Goal: Task Accomplishment & Management: Use online tool/utility

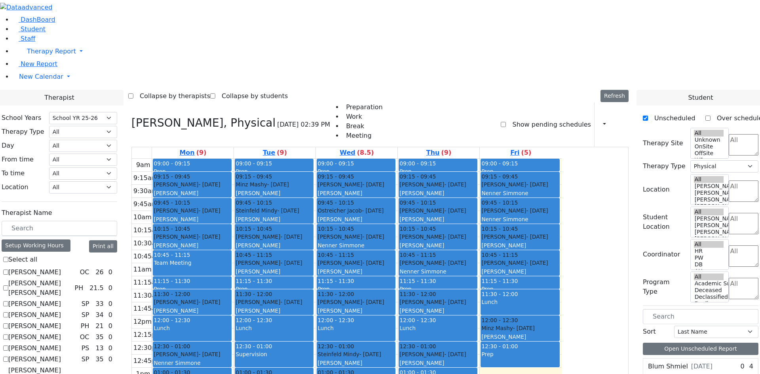
select select "212"
select select "2"
click at [61, 310] on label "[PERSON_NAME]" at bounding box center [34, 314] width 53 height 9
click at [8, 312] on input "[PERSON_NAME]" at bounding box center [5, 314] width 5 height 5
checkbox input "true"
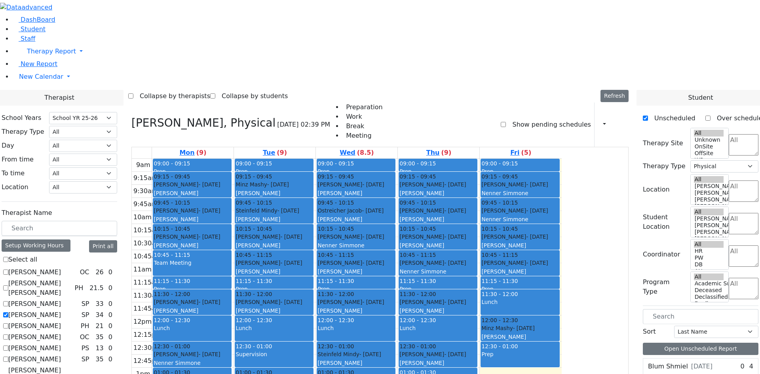
select select
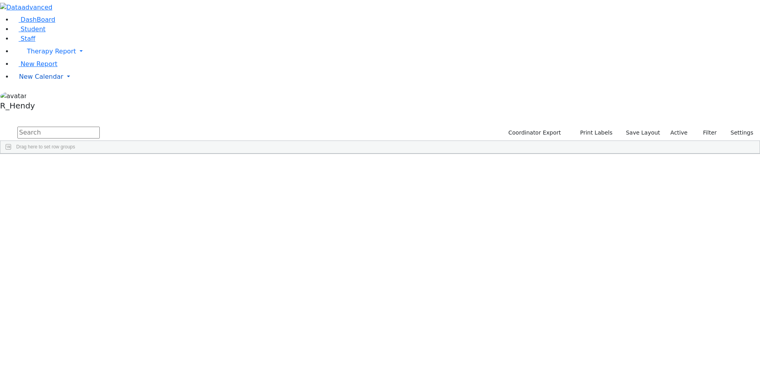
click at [25, 80] on span "New Calendar" at bounding box center [41, 77] width 44 height 8
click at [27, 96] on span "Calendar" at bounding box center [31, 93] width 28 height 8
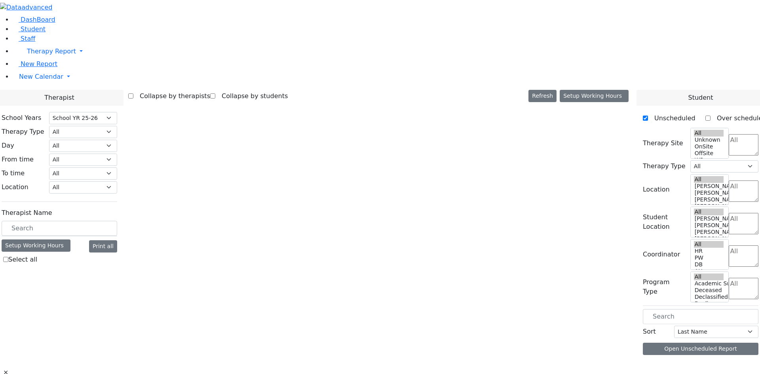
select select "212"
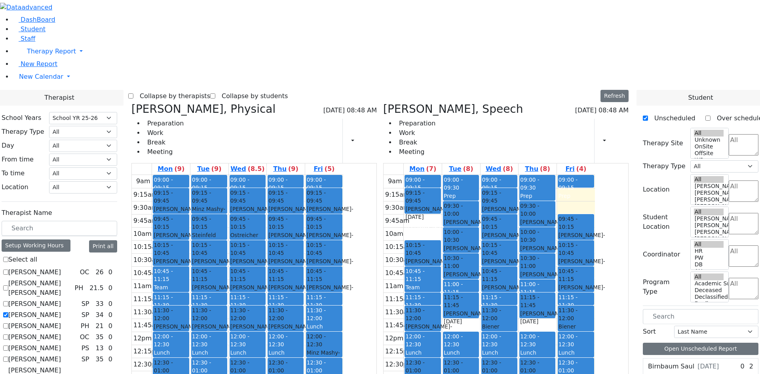
scroll to position [723, 0]
checkbox input "false"
select select "3"
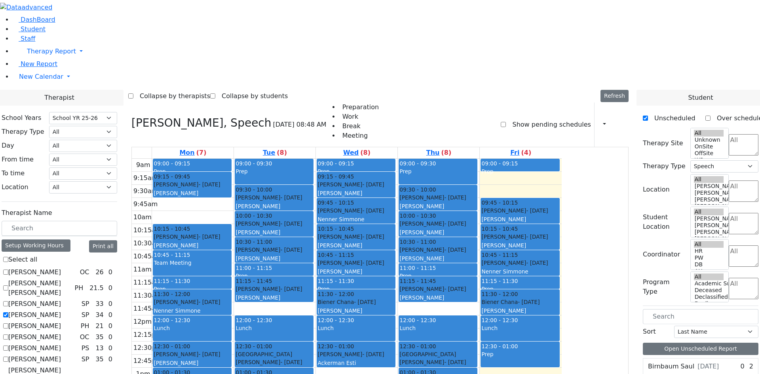
scroll to position [130, 0]
checkbox input "true"
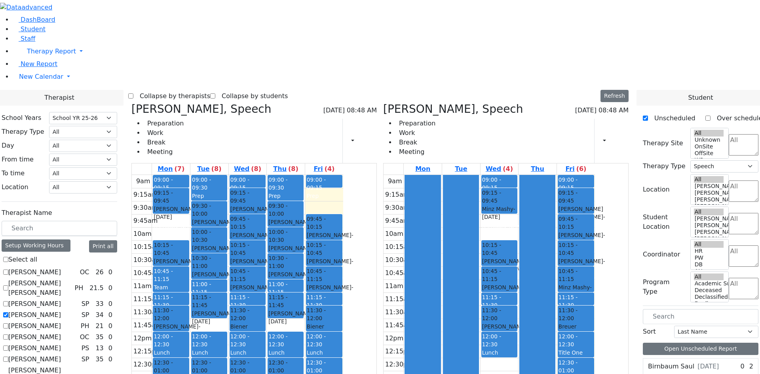
click at [593, 283] on div "Minz Mashy - 01/03/2015" at bounding box center [575, 291] width 35 height 16
click at [342, 283] on div "Friedman Yisroel - 10/08/2019" at bounding box center [324, 291] width 35 height 16
click at [342, 323] on div "Biener Chana - 12/07/2019" at bounding box center [324, 335] width 35 height 24
click at [598, 134] on button "button" at bounding box center [602, 140] width 9 height 13
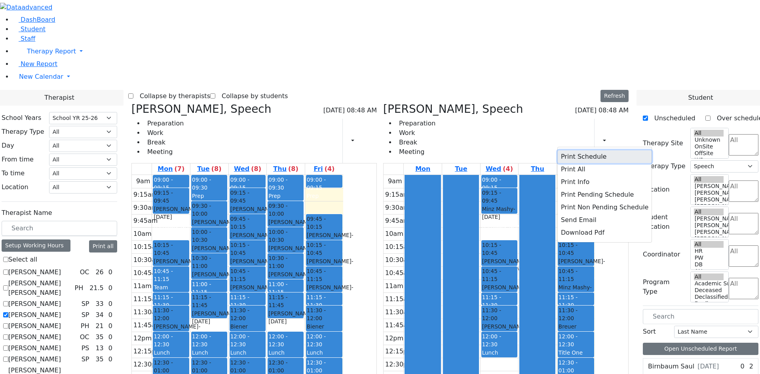
click at [571, 150] on button "Print Schedule" at bounding box center [605, 156] width 94 height 13
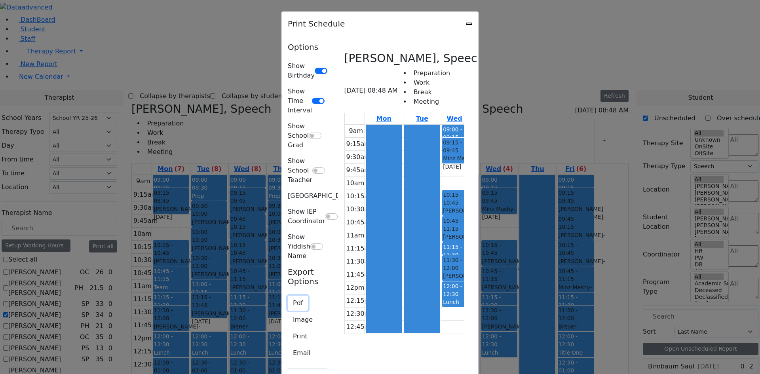
click at [288, 296] on button "Pdf" at bounding box center [298, 303] width 20 height 15
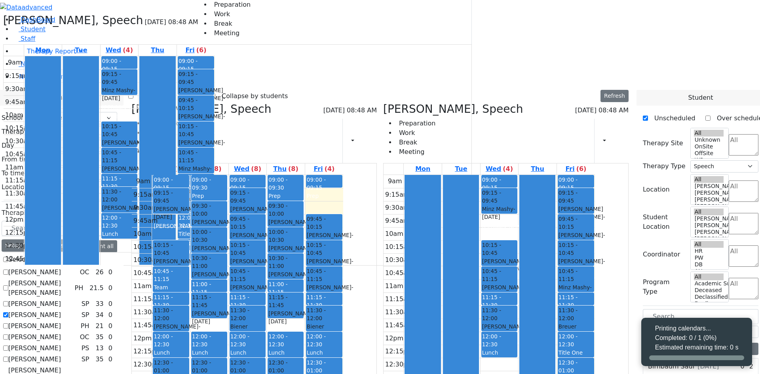
select select "212"
select select "3"
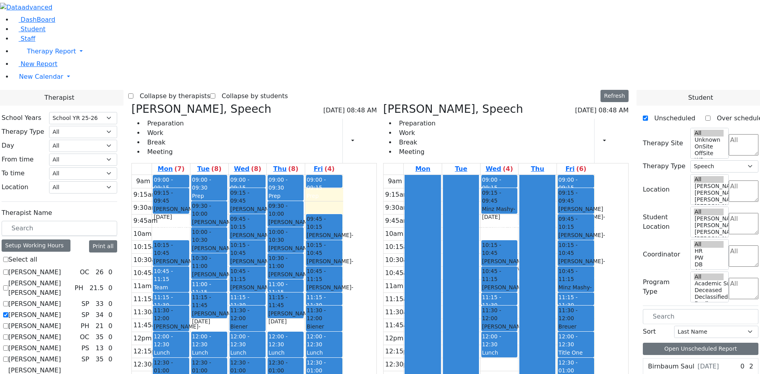
click at [383, 102] on icon at bounding box center [383, 108] width 0 height 13
checkbox input "false"
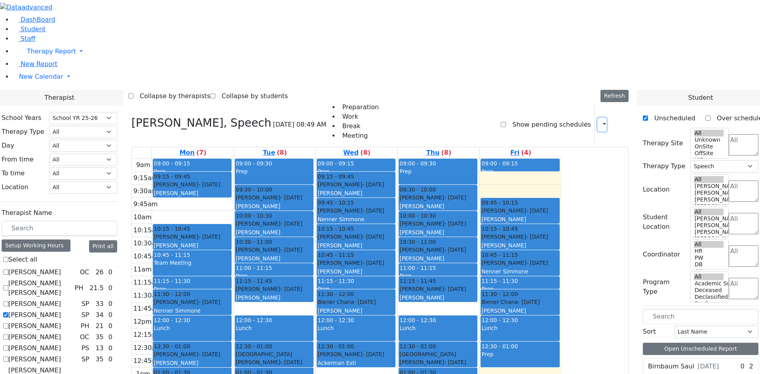
click at [600, 121] on icon "button" at bounding box center [600, 125] width 0 height 8
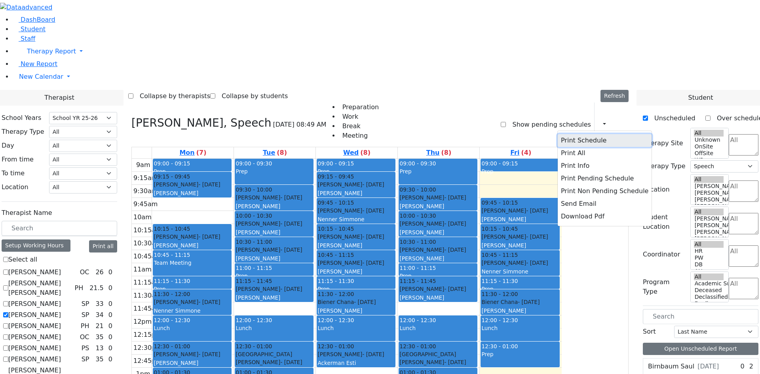
click at [591, 134] on button "Print Schedule" at bounding box center [605, 140] width 94 height 13
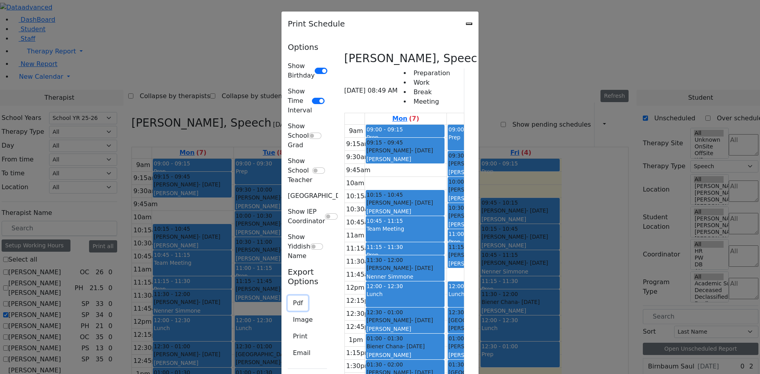
click at [288, 296] on button "Pdf" at bounding box center [298, 303] width 20 height 15
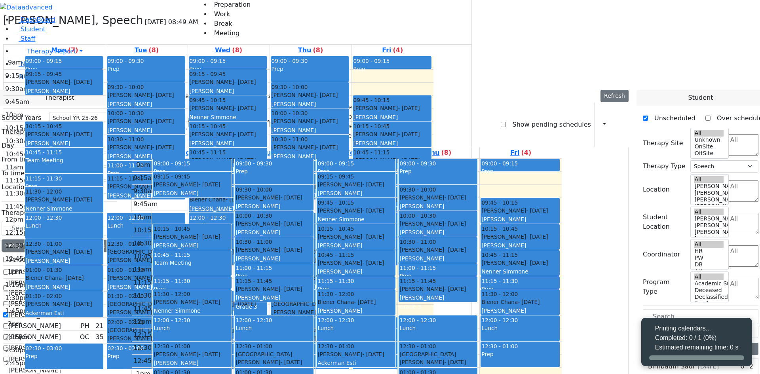
select select "212"
select select "3"
